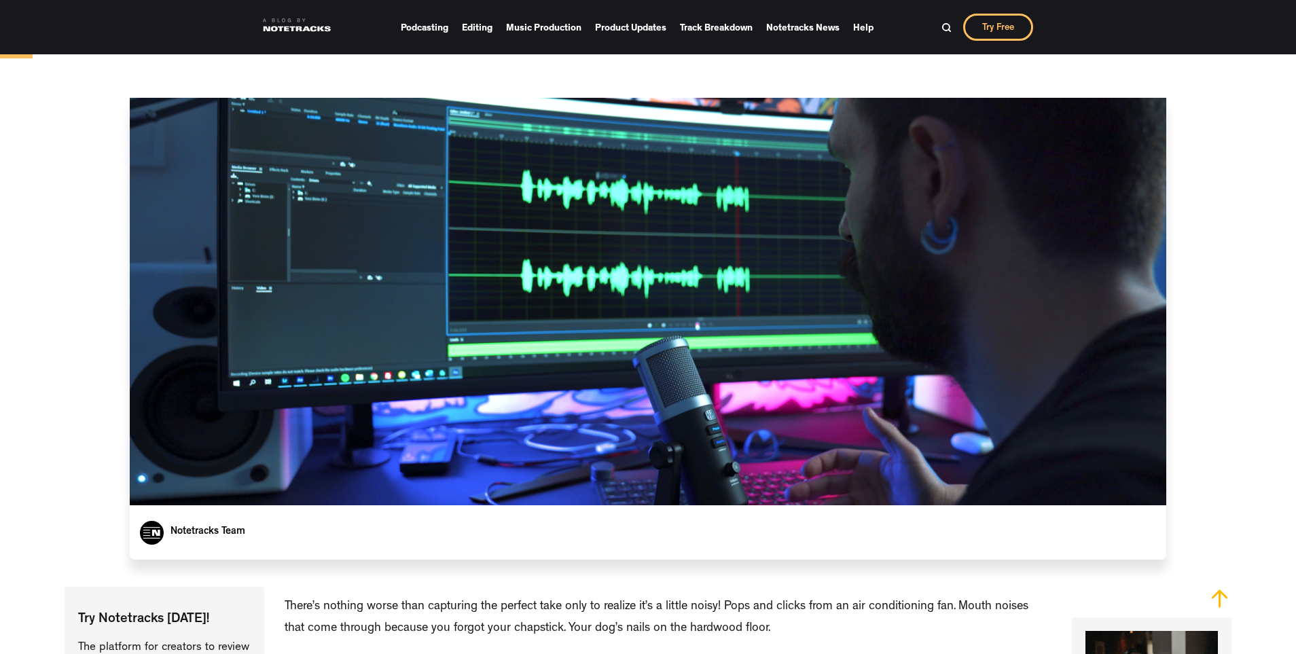
click at [450, 363] on div at bounding box center [648, 301] width 1036 height 407
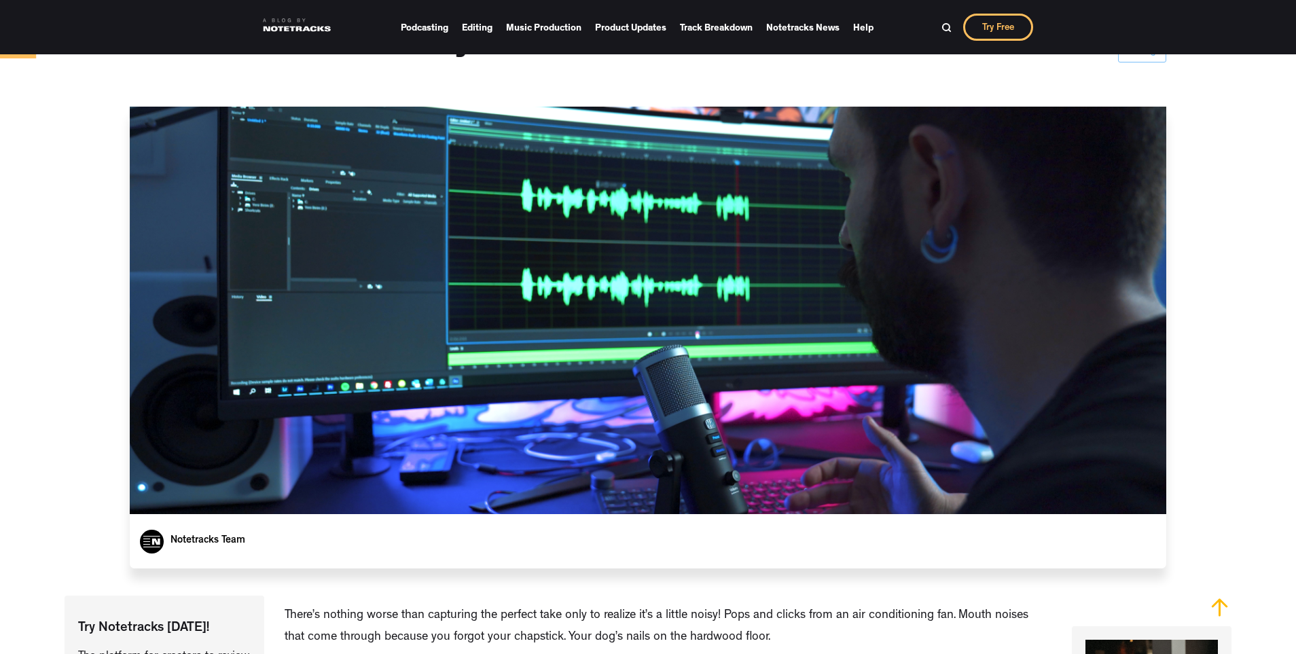
scroll to position [310, 0]
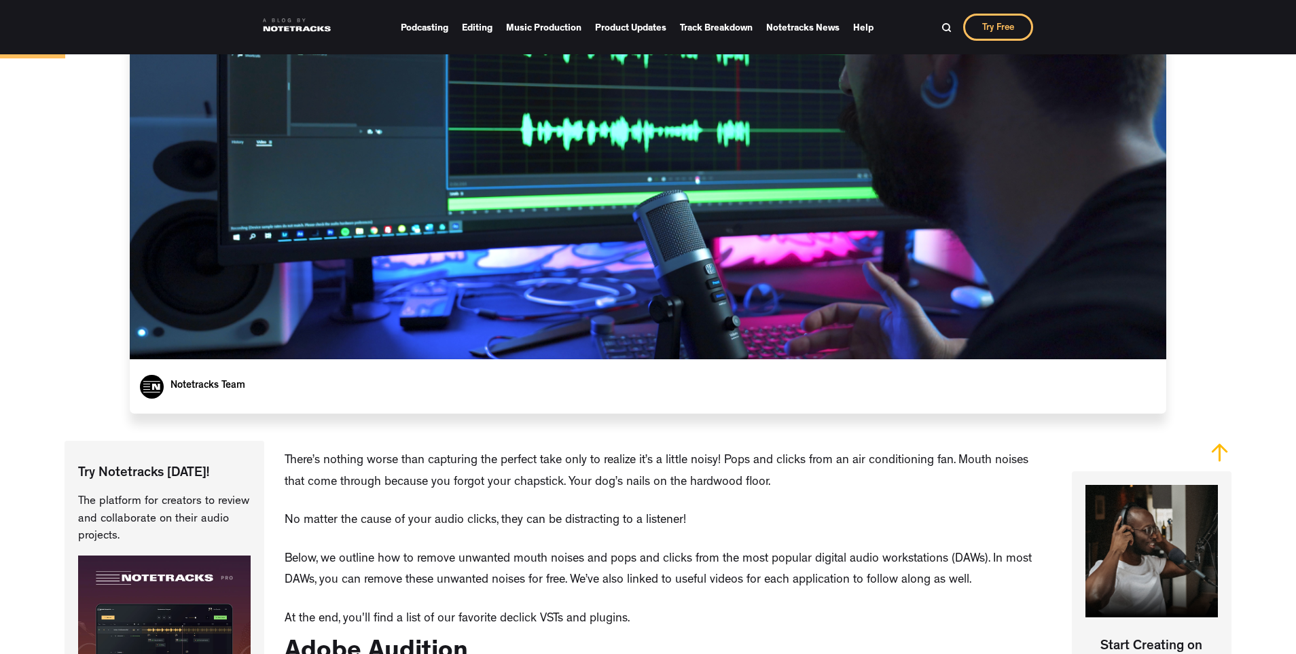
click at [450, 363] on div "Notetracks Team" at bounding box center [648, 386] width 1036 height 54
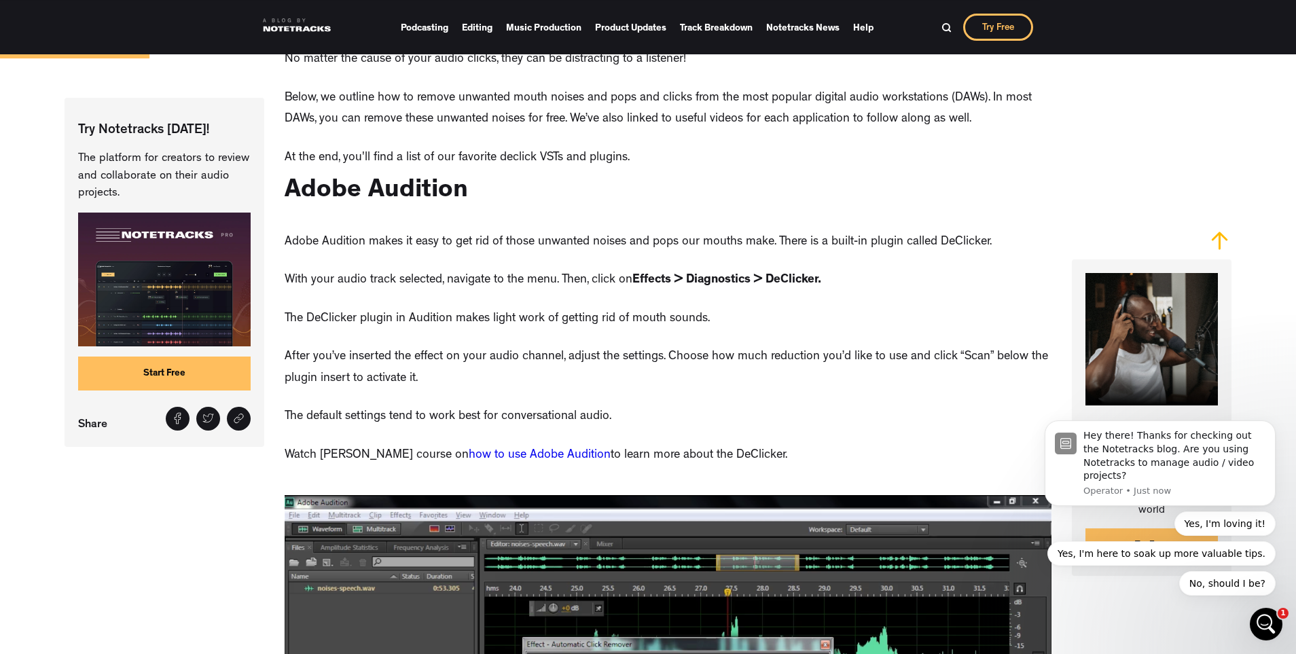
scroll to position [774, 0]
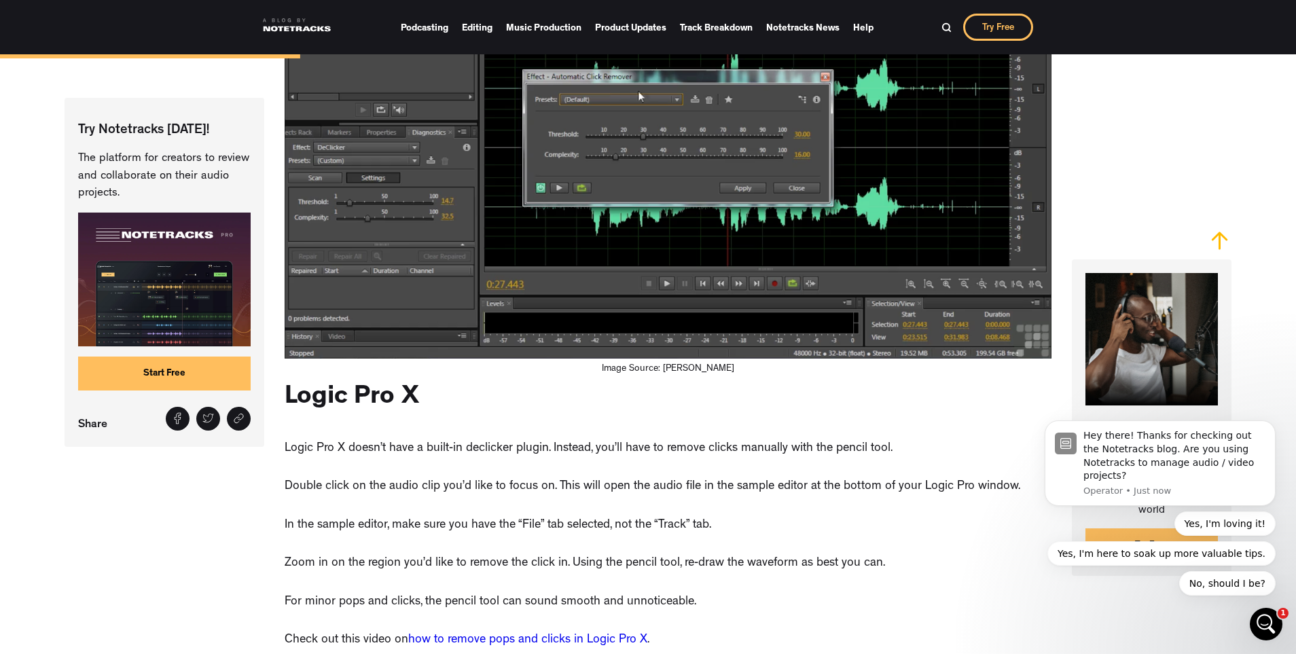
scroll to position [1471, 0]
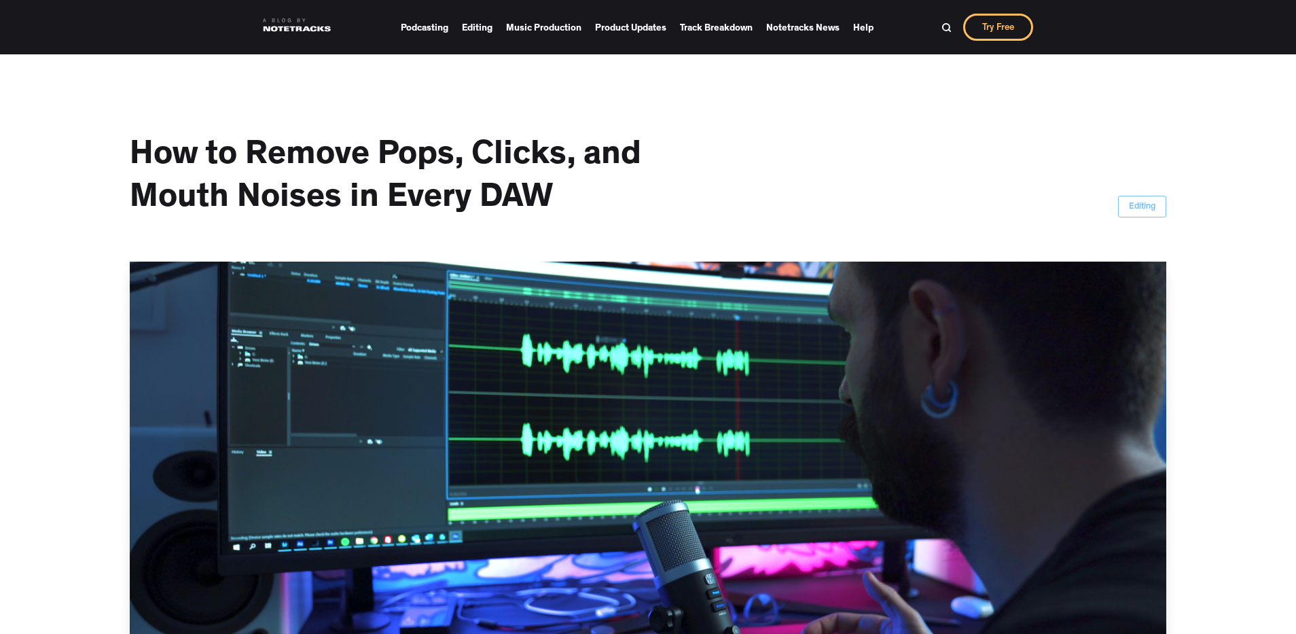
scroll to position [1471, 0]
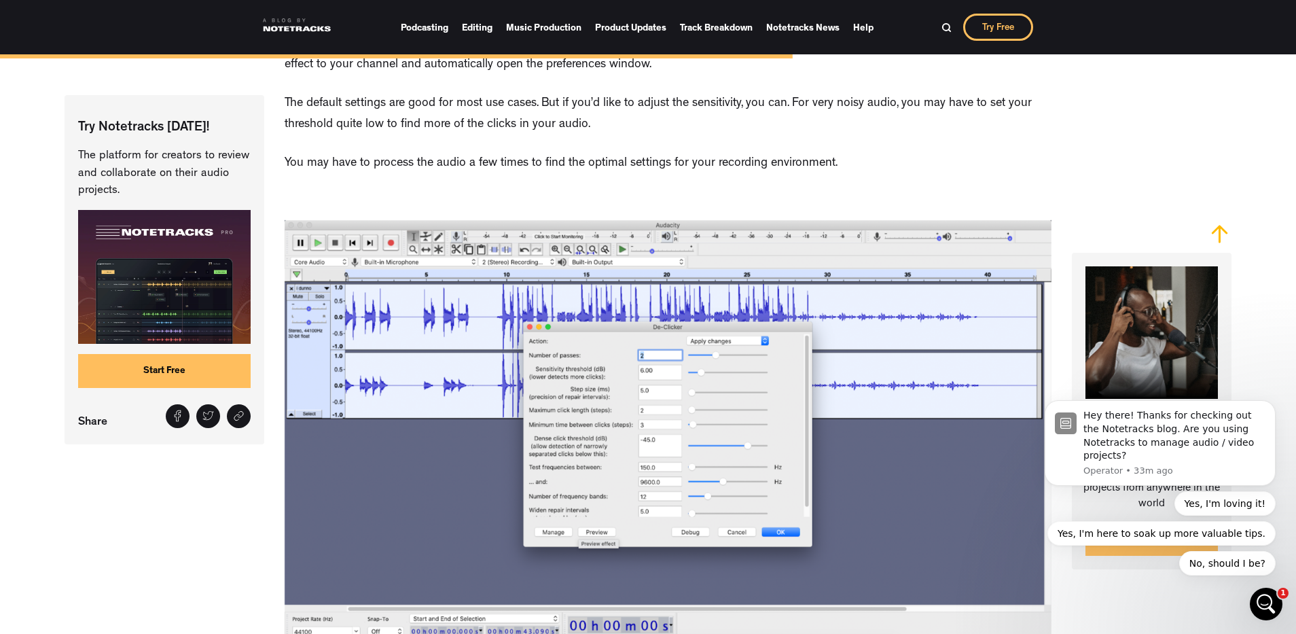
scroll to position [3949, 0]
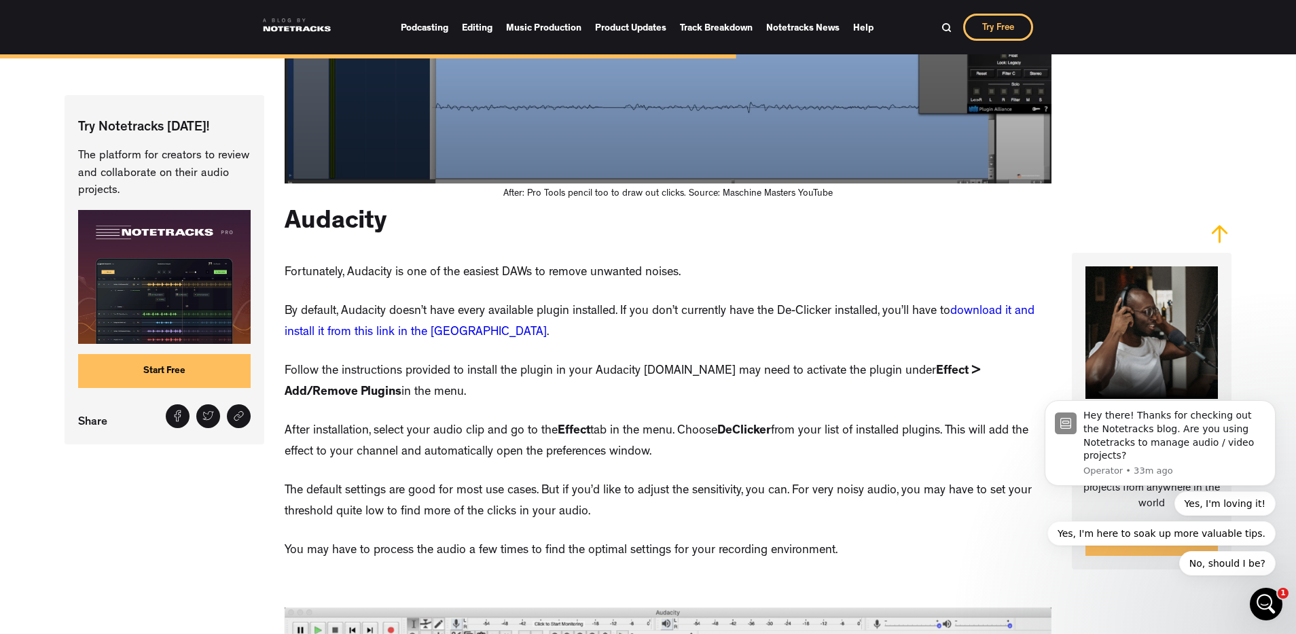
click at [183, 496] on div "Try Notetracks Today! The platform for creators to review and collaborate on th…" at bounding box center [648, 61] width 1166 height 6573
click at [1167, 130] on div "Try Notetracks Today! The platform for creators to review and collaborate on th…" at bounding box center [648, 61] width 1166 height 6573
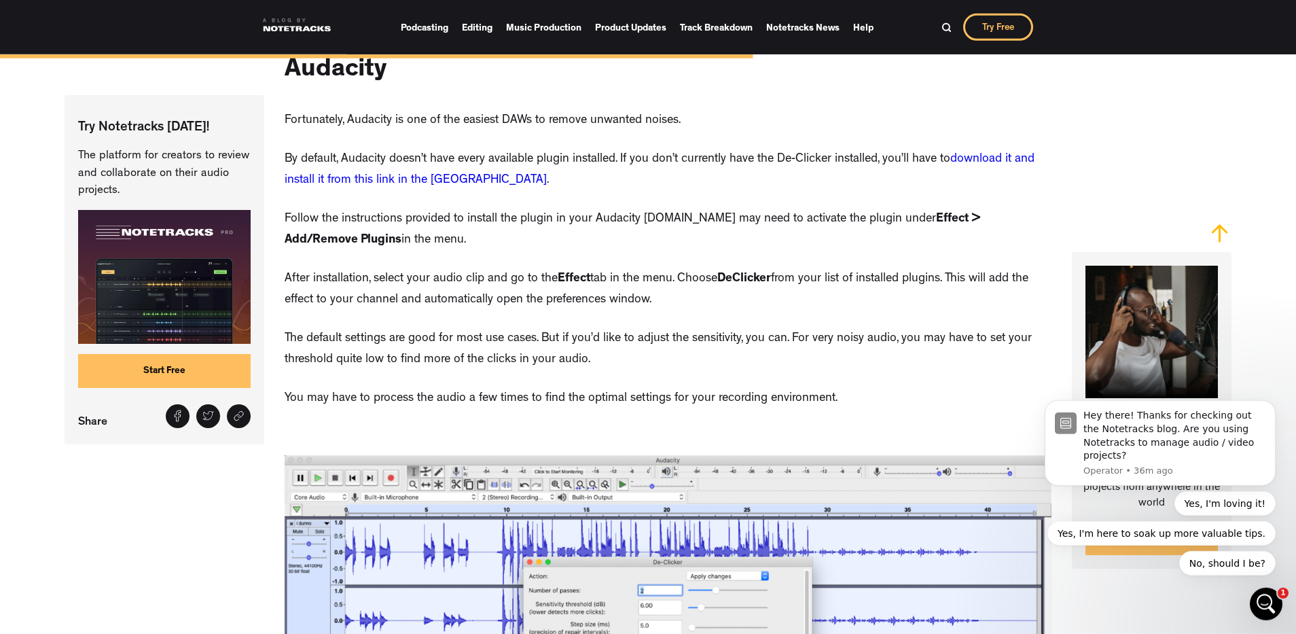
scroll to position [4181, 0]
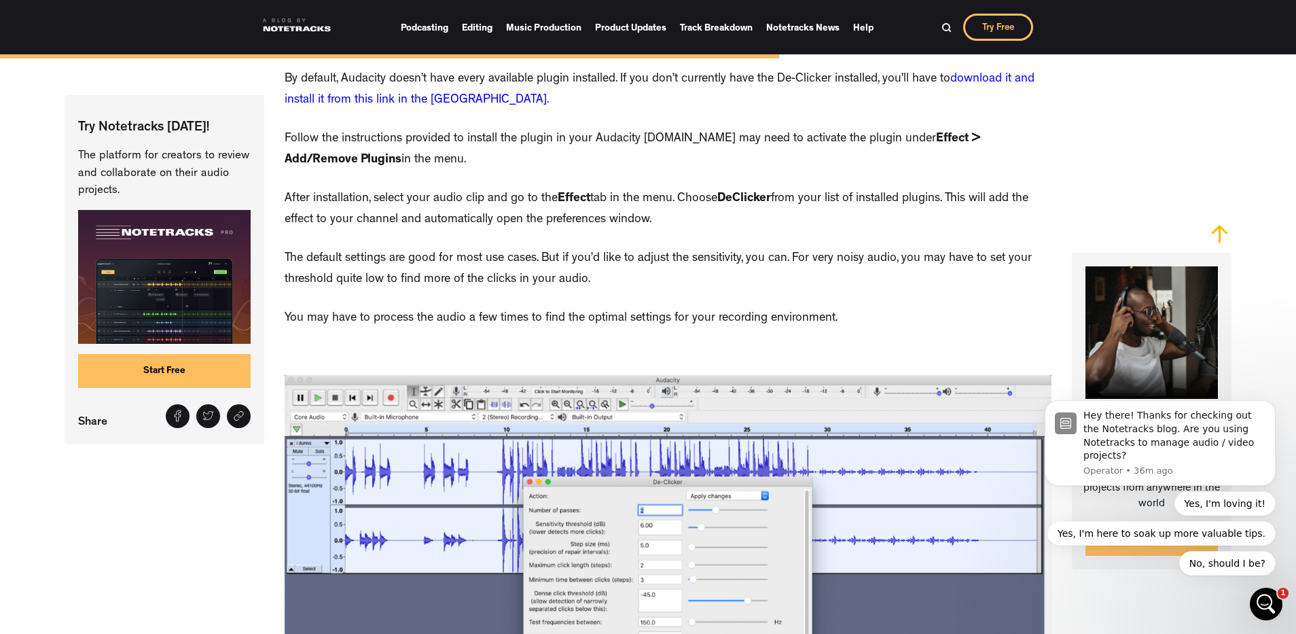
click at [795, 330] on p "You may have to process the audio a few times to find the optimal settings for …" at bounding box center [561, 319] width 553 height 22
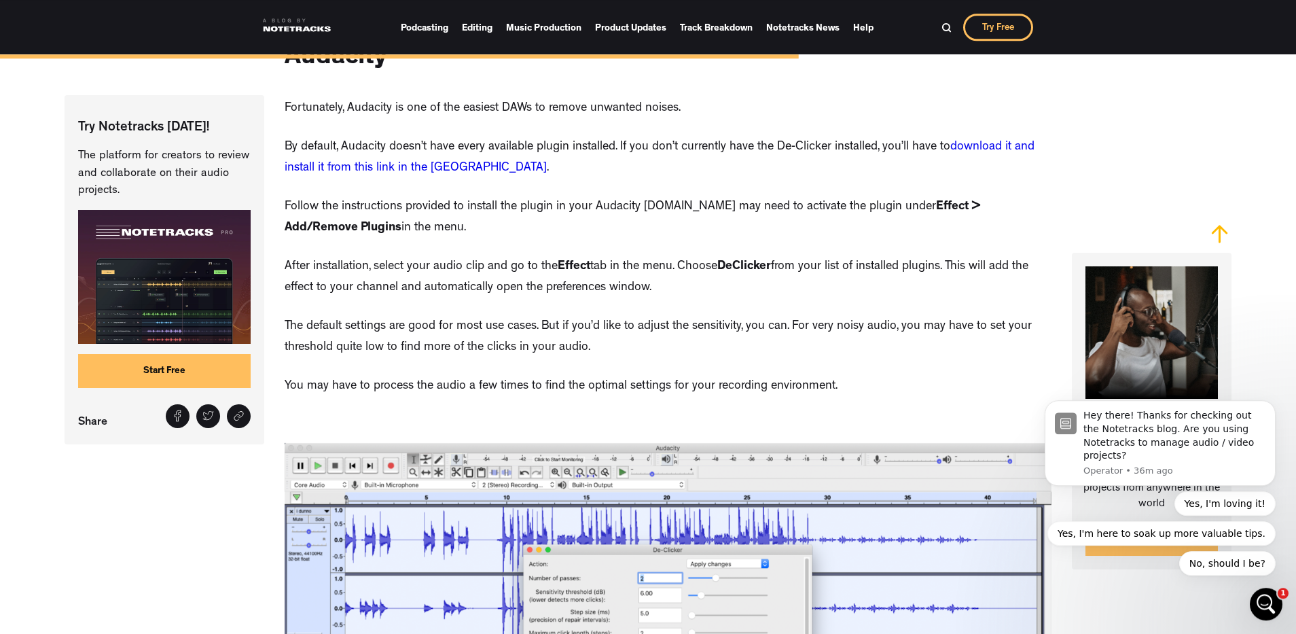
scroll to position [4103, 0]
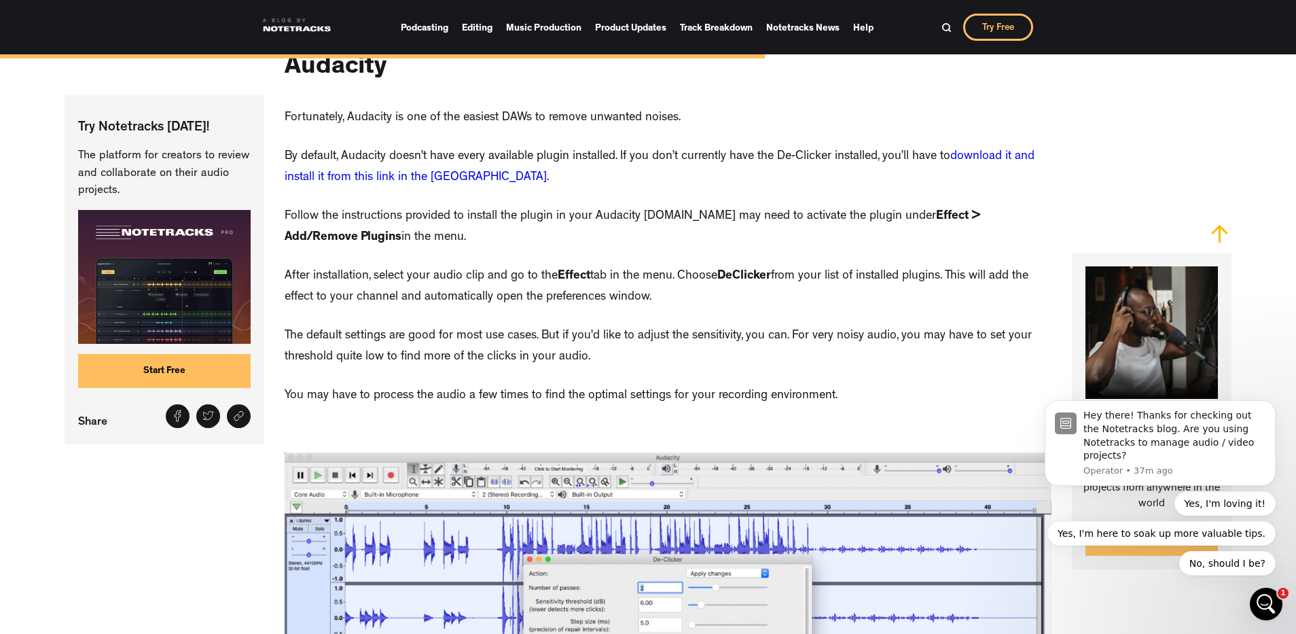
click at [397, 185] on link "download it and install it from this link in the [GEOGRAPHIC_DATA]" at bounding box center [660, 168] width 750 height 34
click at [193, 443] on div "Try Notetracks [DATE]! The platform for creators to review and collaborate on t…" at bounding box center [165, 269] width 200 height 349
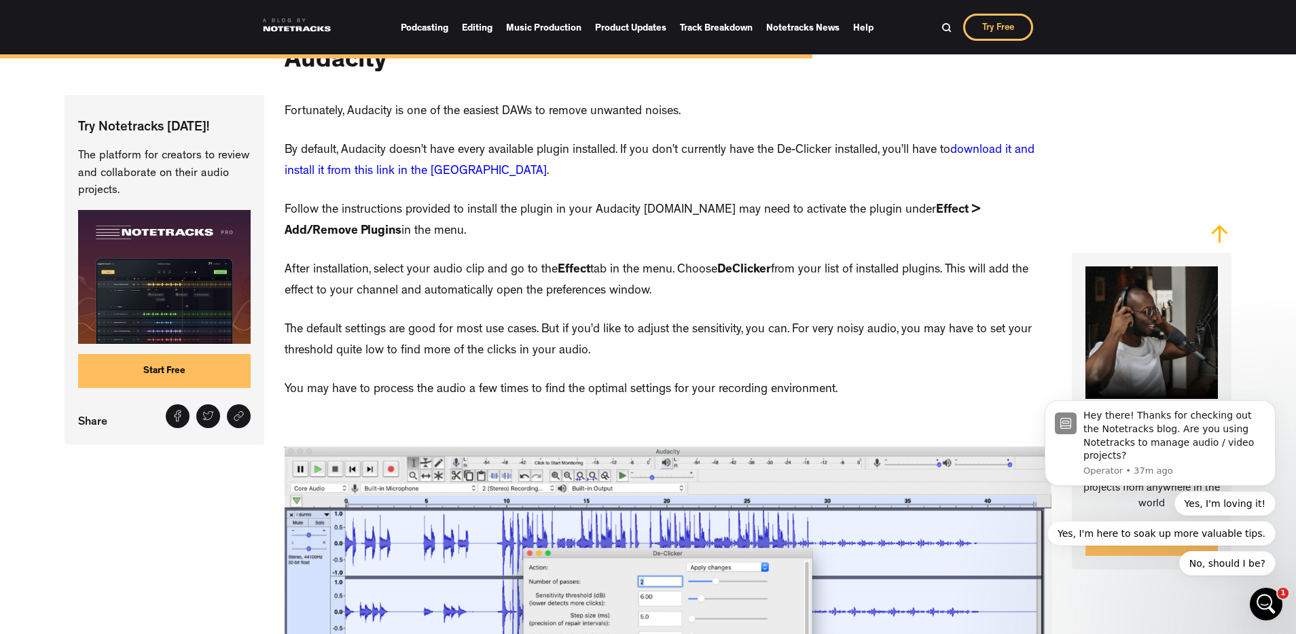
scroll to position [3722, 0]
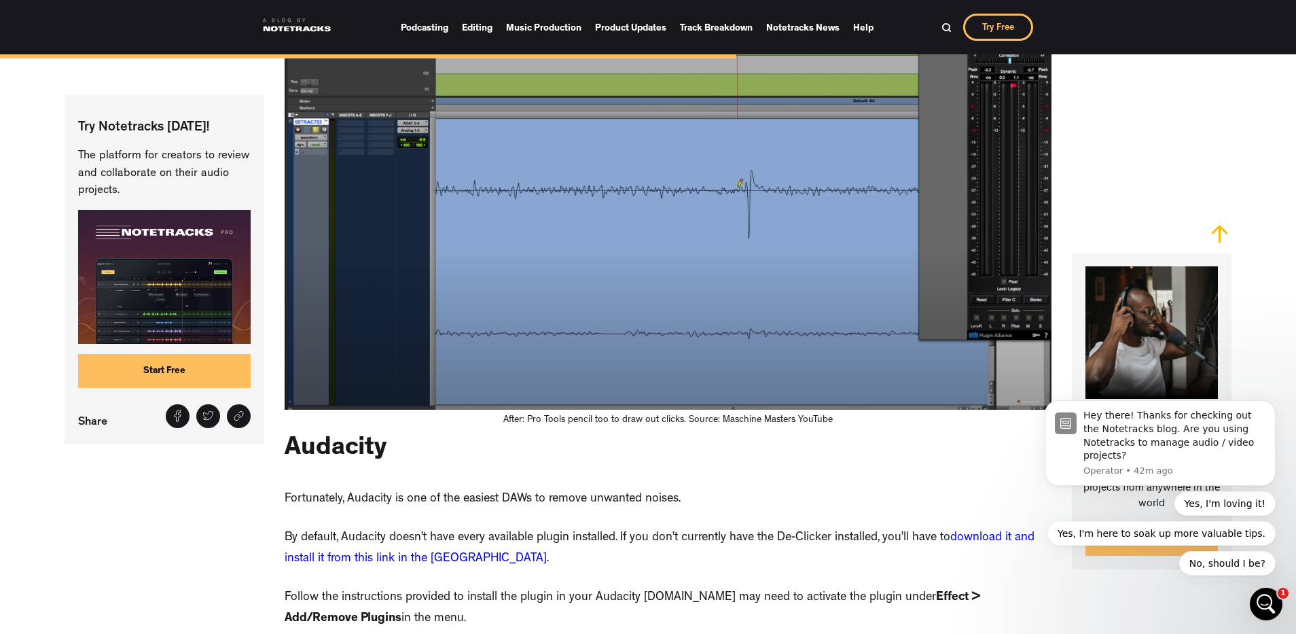
click at [521, 446] on div "There’s nothing worse than capturing the perfect take only to realize it’s a li…" at bounding box center [668, 301] width 767 height 6546
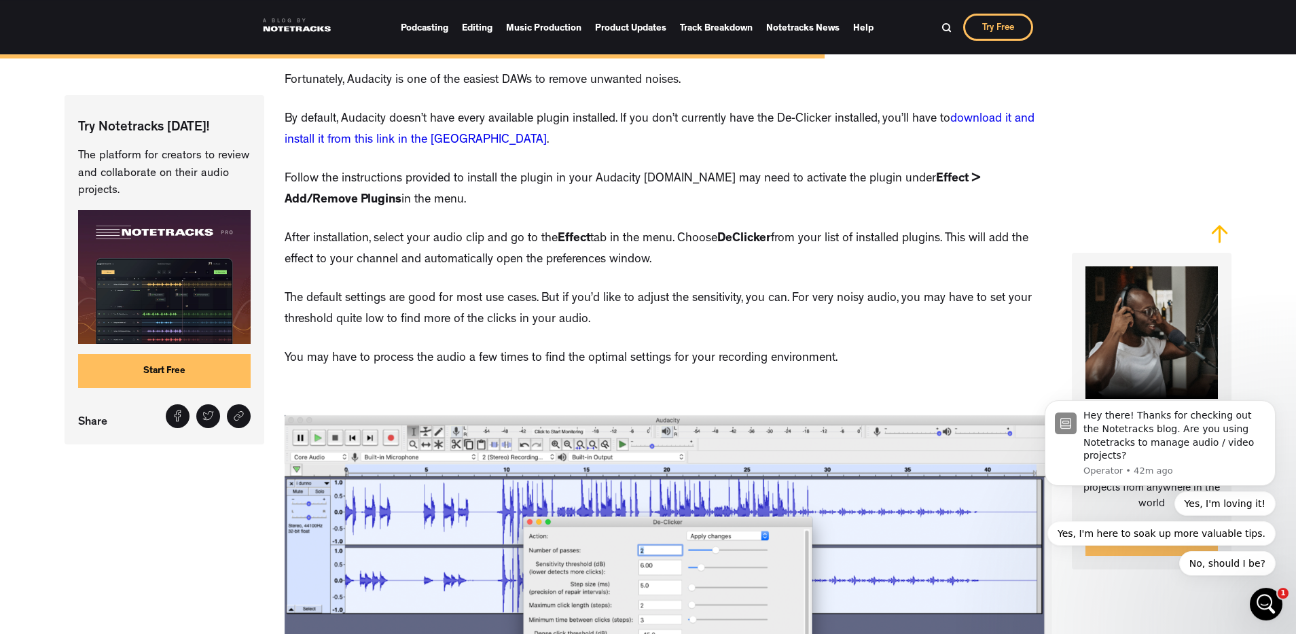
scroll to position [4187, 0]
